Goal: Check status: Check status

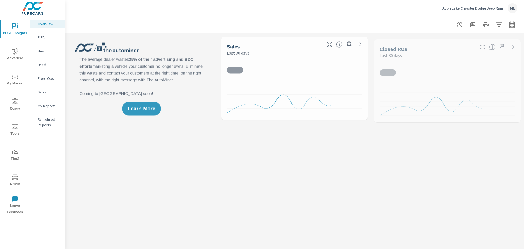
click at [15, 57] on span "Advertise" at bounding box center [15, 54] width 26 height 13
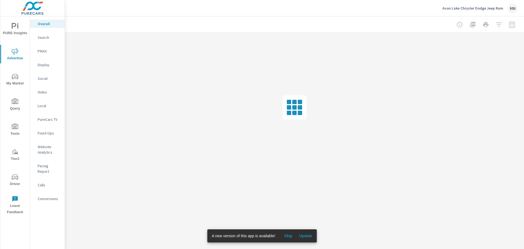
click at [48, 119] on p "PureCars TV" at bounding box center [49, 119] width 23 height 5
click at [303, 235] on span "Update" at bounding box center [305, 235] width 13 height 5
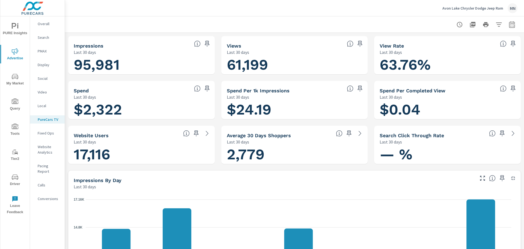
click at [466, 8] on p "Avon Lake Chrysler Dodge Jeep Ram" at bounding box center [473, 8] width 61 height 5
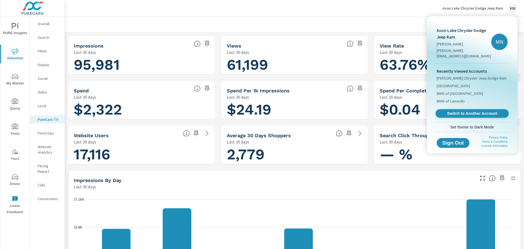
click at [464, 111] on span "Switch to Another Account" at bounding box center [472, 113] width 67 height 5
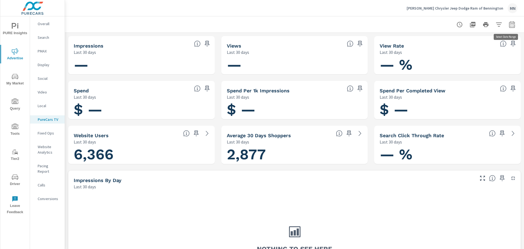
click at [509, 24] on icon "button" at bounding box center [512, 24] width 7 height 7
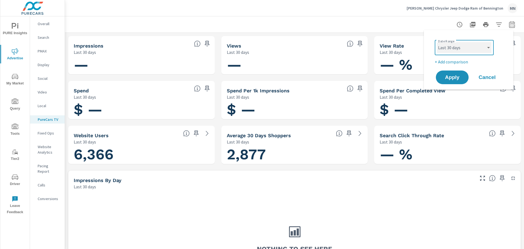
click at [479, 47] on select "Custom Yesterday Last week Last 7 days Last 14 days Last 30 days Last 45 days L…" at bounding box center [464, 47] width 55 height 11
select select "custom"
click at [437, 42] on select "Custom Yesterday Last week Last 7 days Last 14 days Last 30 days Last 45 days L…" at bounding box center [464, 47] width 55 height 11
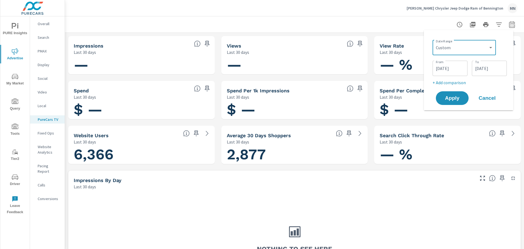
click at [446, 70] on input "09/13/2025" at bounding box center [450, 68] width 31 height 11
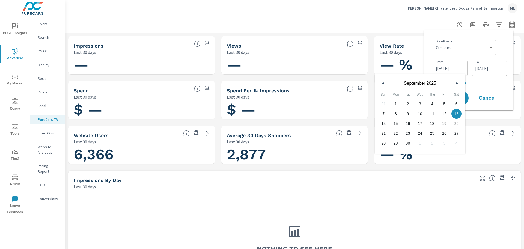
click at [384, 81] on button "button" at bounding box center [383, 83] width 7 height 7
click at [409, 104] on span "1" at bounding box center [408, 103] width 12 height 7
type input "07/01/2025"
click at [470, 92] on div "Apply Cancel" at bounding box center [470, 98] width 70 height 16
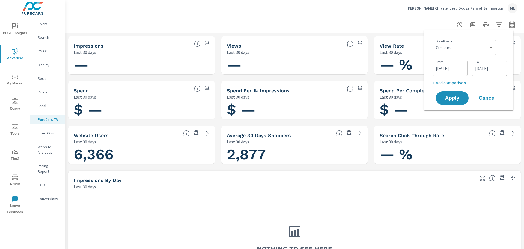
click at [465, 98] on button "Apply" at bounding box center [452, 98] width 33 height 14
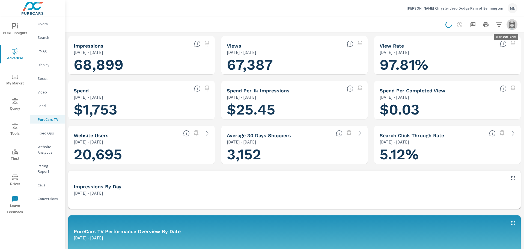
click at [511, 26] on icon "button" at bounding box center [512, 24] width 7 height 7
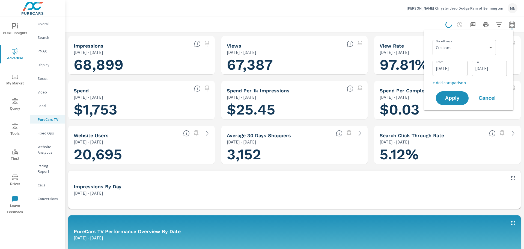
click at [213, 10] on div "Stephens Chrysler Jeep Dodge Ram of Bennington MN" at bounding box center [295, 8] width 446 height 16
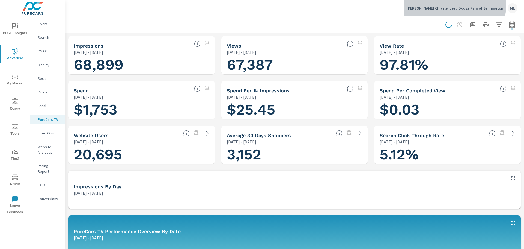
click at [459, 6] on p "Stephens Chrysler Jeep Dodge Ram of Bennington" at bounding box center [455, 8] width 97 height 5
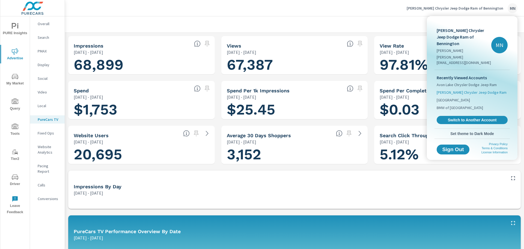
click at [456, 90] on span "Vaughn Chrysler Jeep Dodge Ram" at bounding box center [472, 92] width 70 height 5
